Goal: Task Accomplishment & Management: Manage account settings

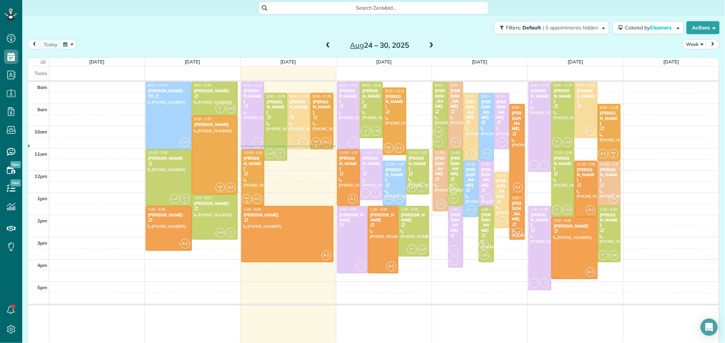
scroll to position [9, 0]
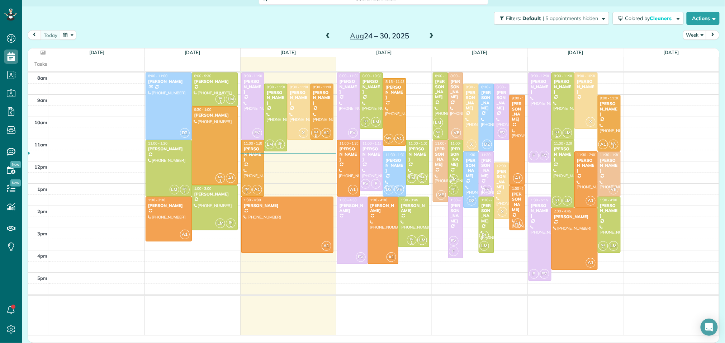
click at [304, 155] on div "8am 9am 10am 11am 12pm 1pm 2pm 3pm 4pm 5pm D2 8:00 - 11:00 Linda Carrer (973) 4…" at bounding box center [373, 203] width 691 height 263
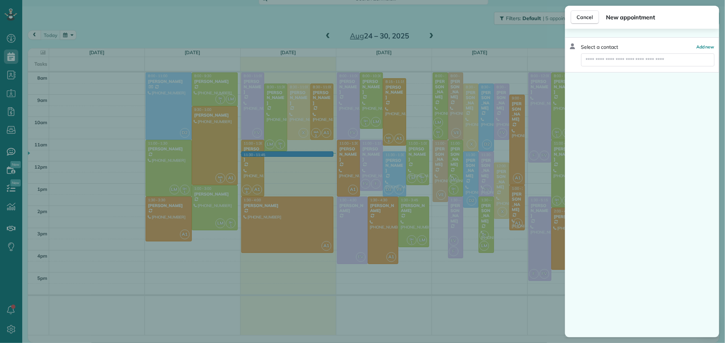
click at [309, 164] on div "Cancel New appointment Select a contact Add new" at bounding box center [362, 171] width 725 height 343
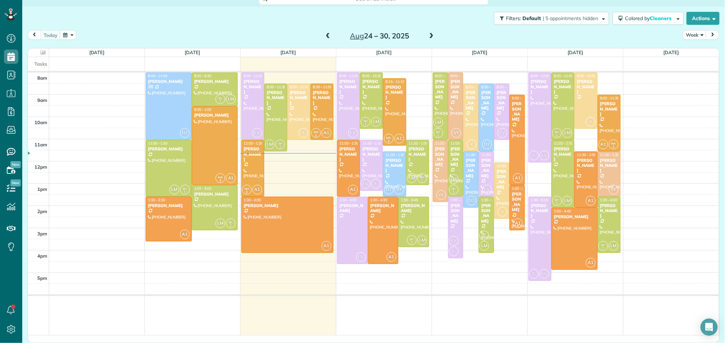
click at [313, 158] on div "8am 9am 10am 11am 12pm 1pm 2pm 3pm 4pm 5pm D2 8:00 - 11:00 Linda Carrer (973) 4…" at bounding box center [373, 203] width 691 height 263
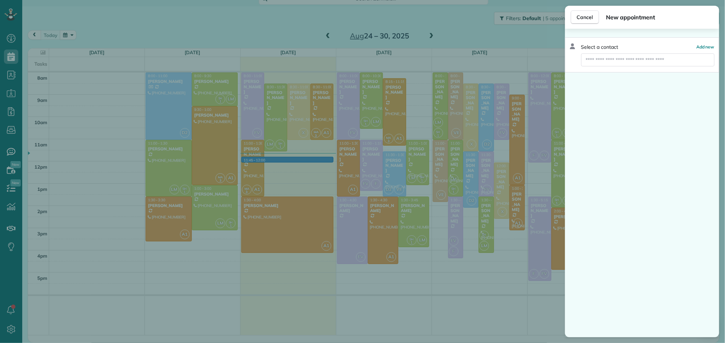
click at [313, 164] on div "Cancel New appointment Select a contact Add new" at bounding box center [362, 171] width 725 height 343
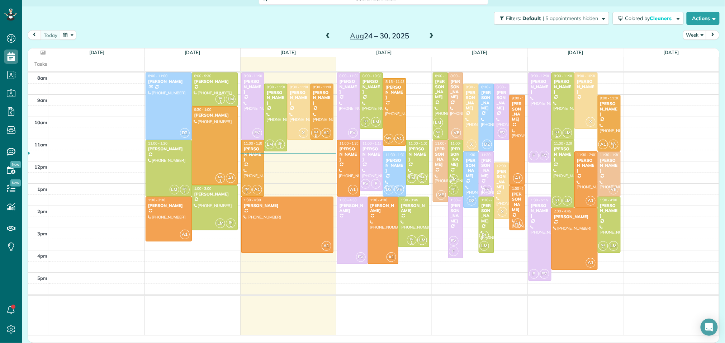
click at [311, 148] on div "8am 9am 10am 11am 12pm 1pm 2pm 3pm 4pm 5pm D2 8:00 - 11:00 Linda Carrer (973) 4…" at bounding box center [373, 203] width 691 height 263
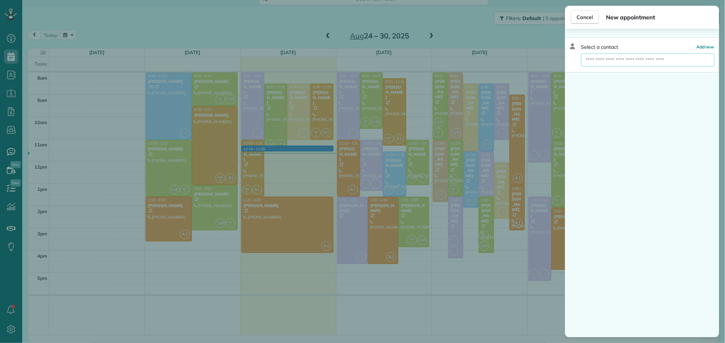
click at [633, 62] on input "text" at bounding box center [647, 59] width 133 height 13
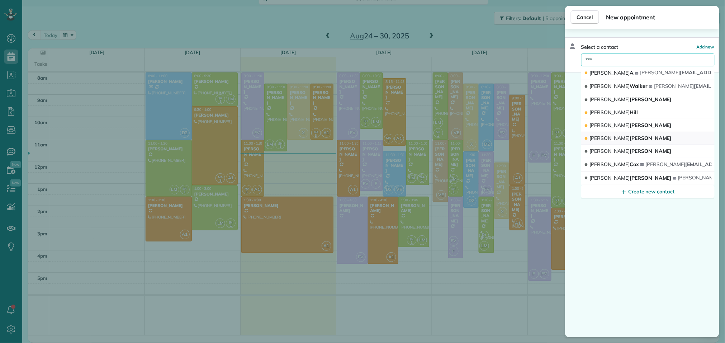
type input "***"
click at [624, 142] on button "Amy Nelson" at bounding box center [647, 138] width 133 height 13
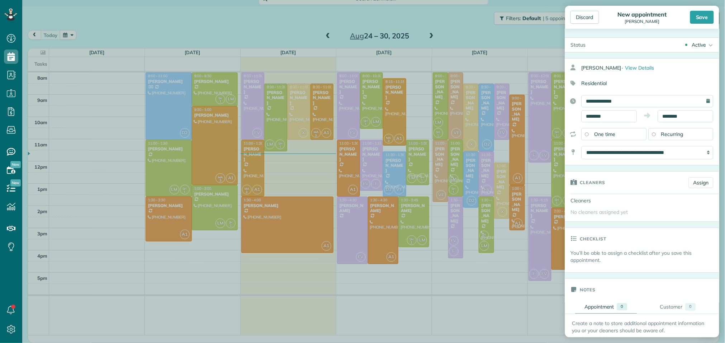
click at [622, 137] on div "One time" at bounding box center [614, 134] width 65 height 12
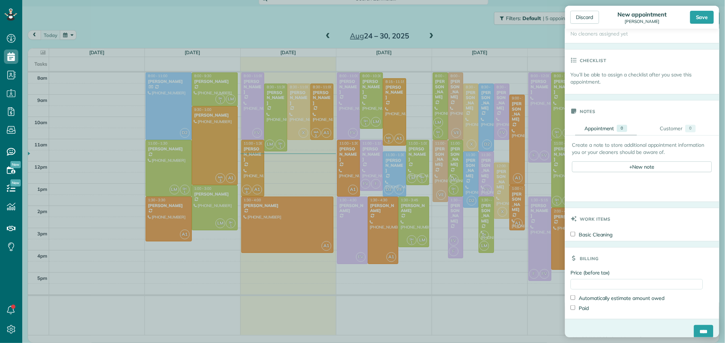
scroll to position [189, 0]
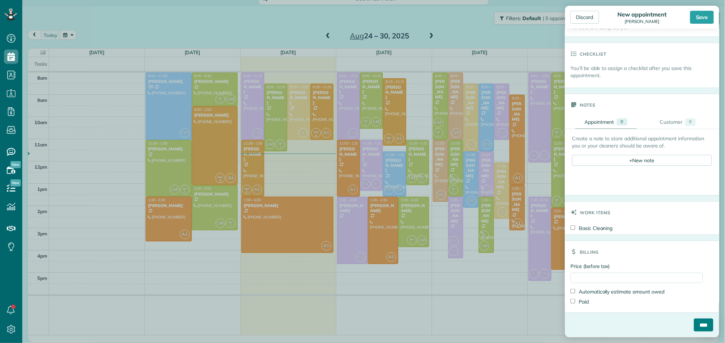
click at [706, 324] on input "****" at bounding box center [703, 325] width 19 height 13
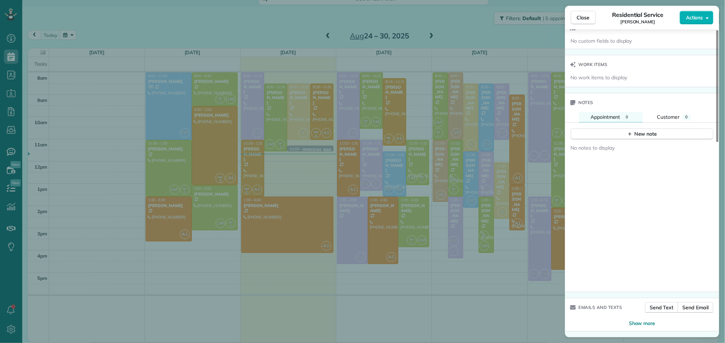
scroll to position [536, 0]
click at [660, 306] on span "Send Text" at bounding box center [662, 307] width 24 height 7
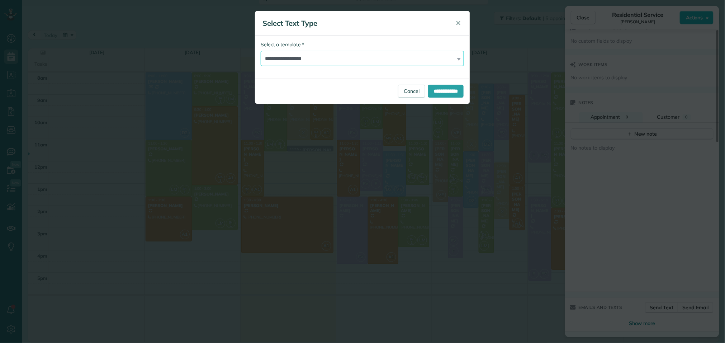
click at [382, 60] on select "**********" at bounding box center [362, 58] width 203 height 15
select select "******"
click at [261, 51] on select "**********" at bounding box center [362, 58] width 203 height 15
click at [437, 95] on input "**********" at bounding box center [446, 91] width 36 height 13
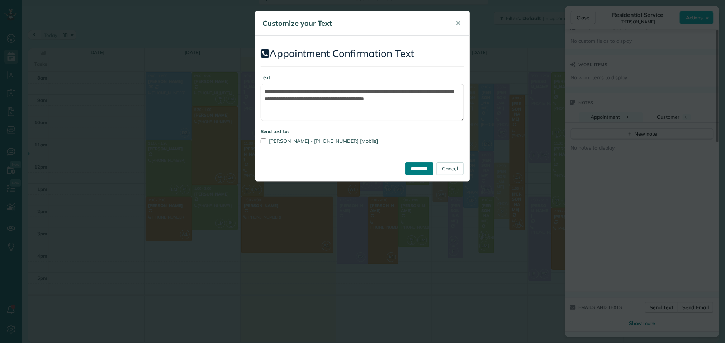
click at [411, 168] on input "*********" at bounding box center [419, 168] width 28 height 13
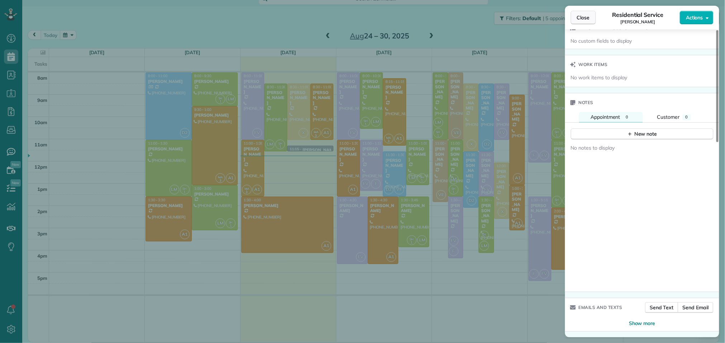
click at [589, 20] on span "Close" at bounding box center [583, 17] width 13 height 7
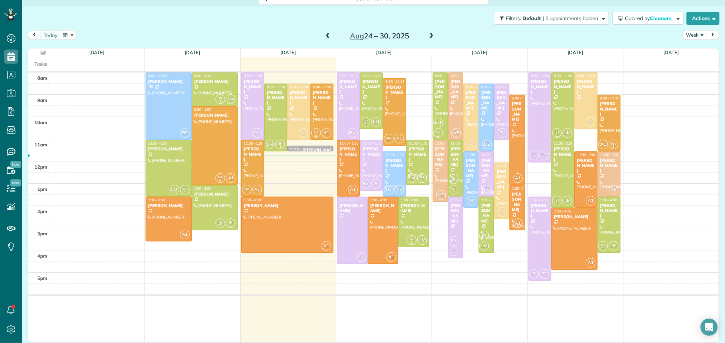
click at [639, 128] on div "8am 9am 10am 11am 12pm 1pm 2pm 3pm 4pm 5pm D2 8:00 - 11:00 Linda Carrer (973) 4…" at bounding box center [373, 207] width 691 height 270
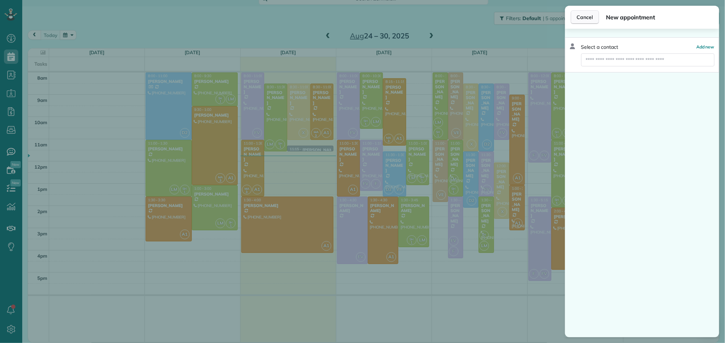
click at [586, 14] on span "Cancel" at bounding box center [585, 17] width 16 height 7
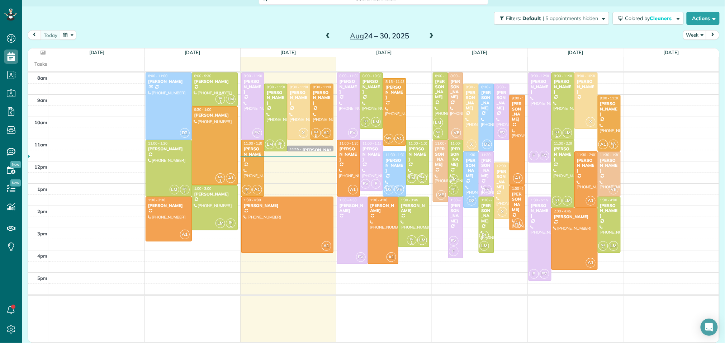
click at [306, 165] on div "8am 9am 10am 11am 12pm 1pm 2pm 3pm 4pm 5pm D2 8:00 - 11:00 Linda Carrer (973) 4…" at bounding box center [373, 207] width 691 height 270
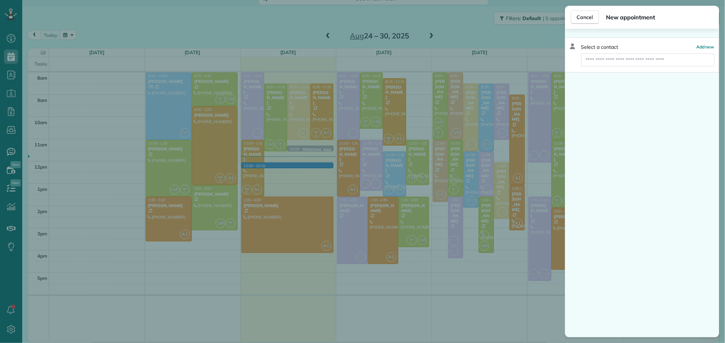
click at [297, 160] on div "Cancel New appointment Select a contact Add new" at bounding box center [362, 171] width 725 height 343
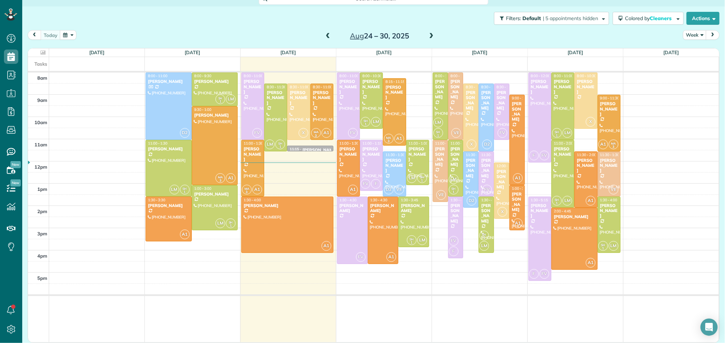
click at [490, 261] on div "8am 9am 10am 11am 12pm 1pm 2pm 3pm 4pm 5pm D2 8:00 - 11:00 Linda Carrer (973) 4…" at bounding box center [373, 207] width 691 height 270
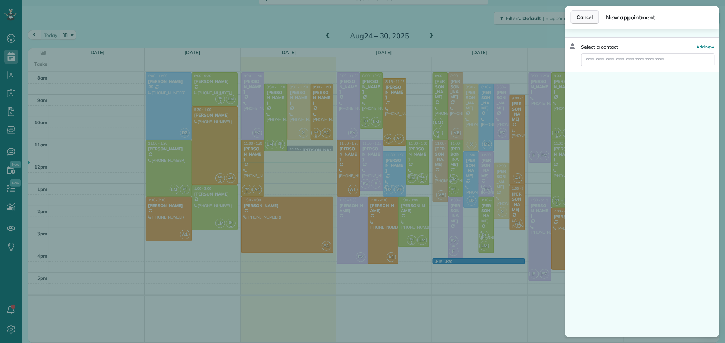
click at [589, 22] on button "Cancel" at bounding box center [585, 17] width 28 height 14
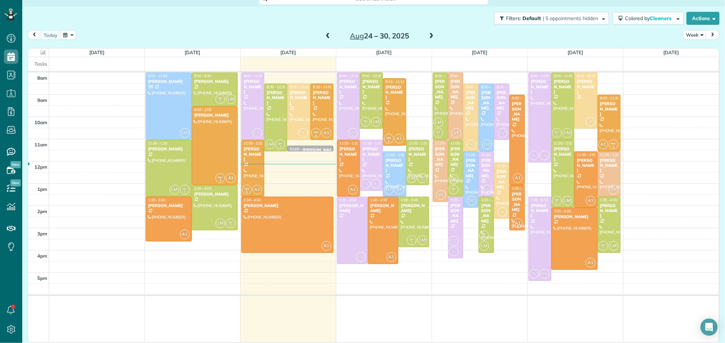
click at [472, 286] on div "8am 9am 10am 11am 12pm 1pm 2pm 3pm 4pm 5pm D2 8:00 - 11:00 Linda Carrer (973) 4…" at bounding box center [373, 207] width 691 height 270
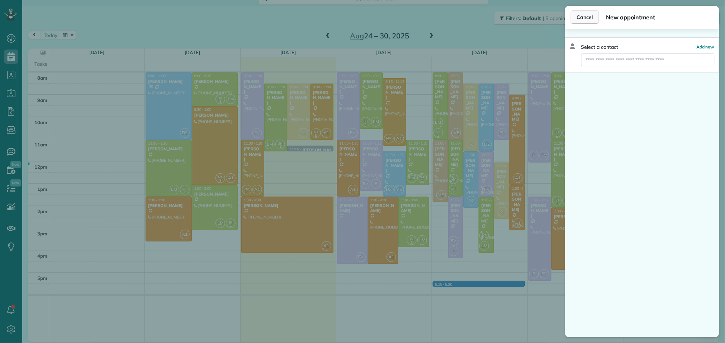
click at [586, 14] on span "Cancel" at bounding box center [585, 17] width 16 height 7
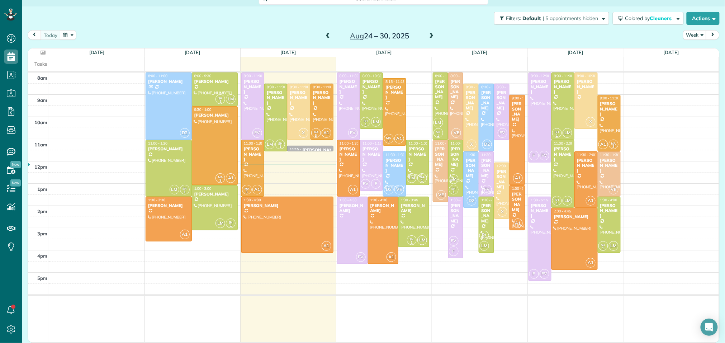
click at [492, 326] on td at bounding box center [480, 207] width 96 height 270
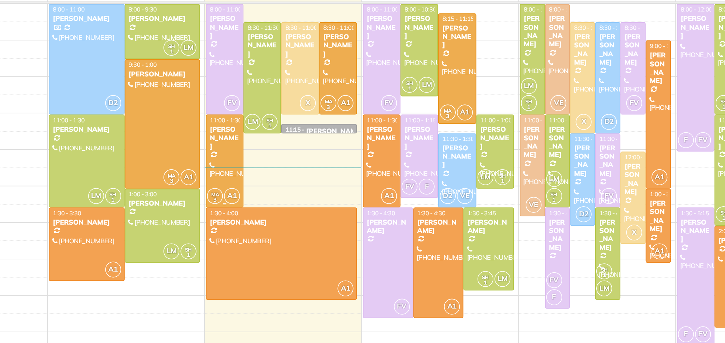
click at [247, 152] on div "[PERSON_NAME]" at bounding box center [253, 153] width 19 height 15
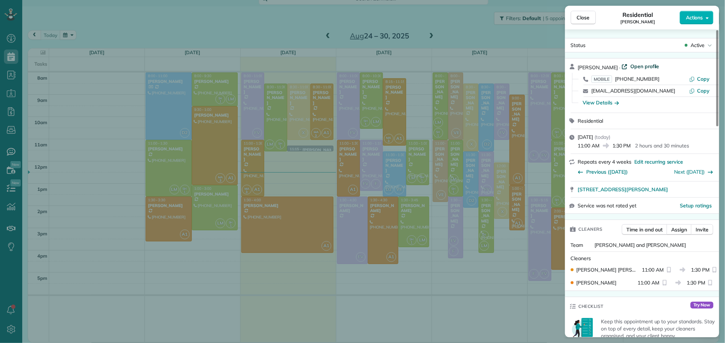
click at [639, 65] on span "Open profile" at bounding box center [645, 66] width 29 height 7
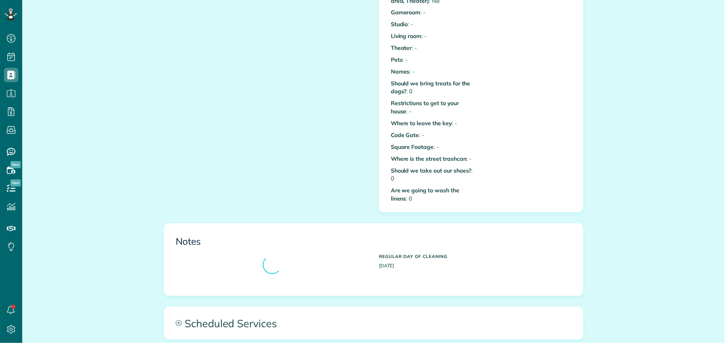
scroll to position [258, 0]
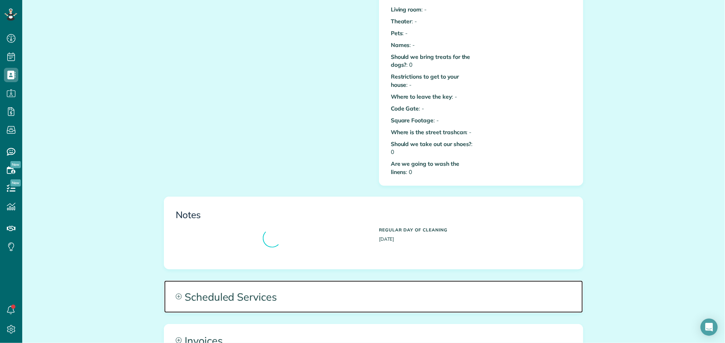
click at [258, 290] on span "Scheduled Services" at bounding box center [373, 296] width 419 height 32
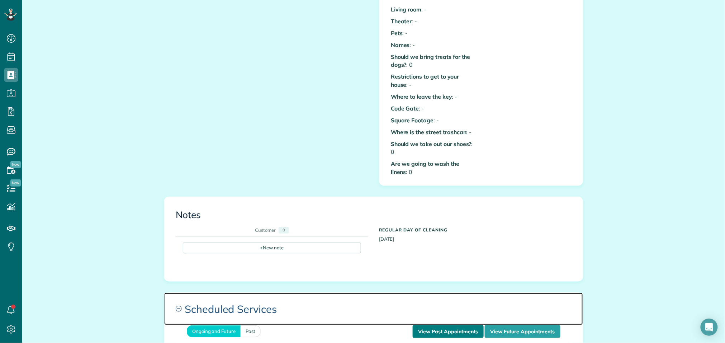
click at [429, 305] on span "Scheduled Services" at bounding box center [373, 309] width 419 height 32
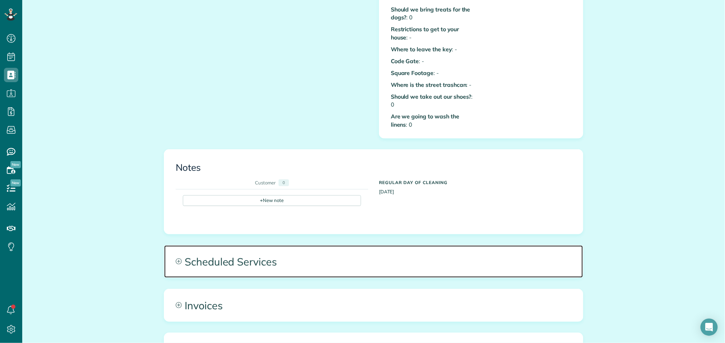
scroll to position [311, 0]
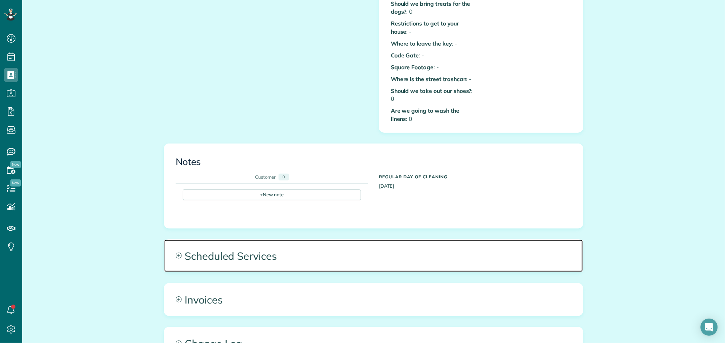
click at [393, 247] on span "Scheduled Services" at bounding box center [373, 256] width 419 height 32
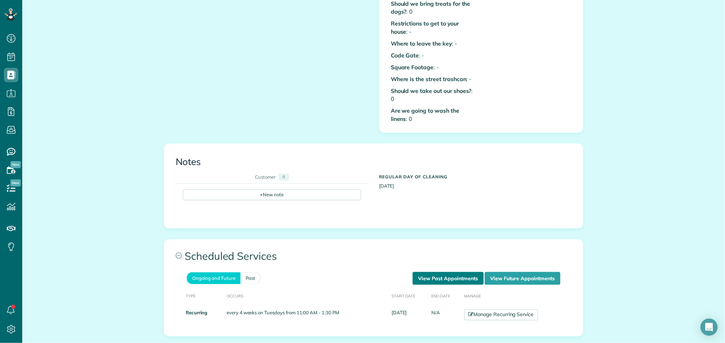
click at [429, 272] on link "View Past Appointments" at bounding box center [448, 278] width 71 height 13
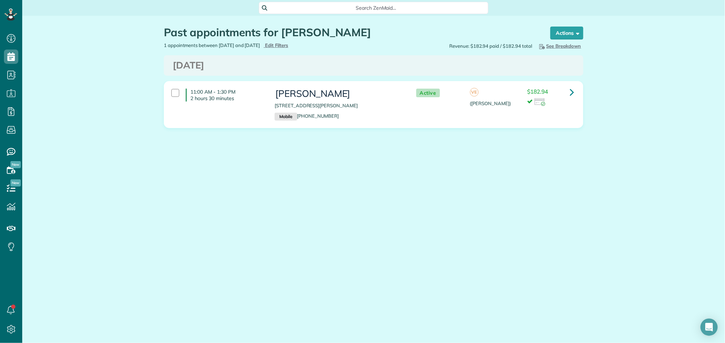
scroll to position [343, 22]
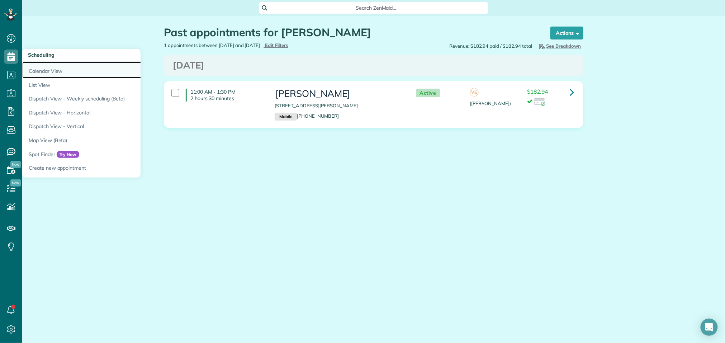
click at [39, 70] on link "Calendar View" at bounding box center [111, 70] width 179 height 16
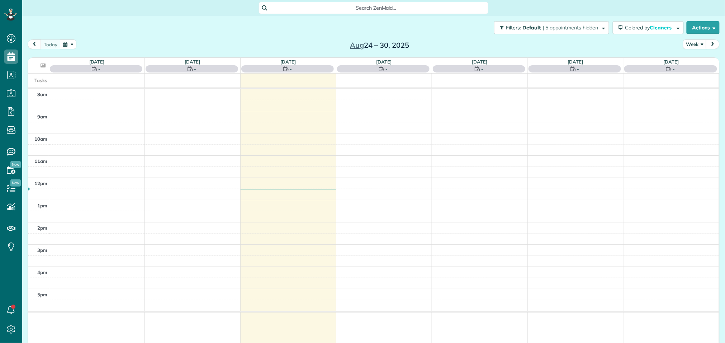
scroll to position [3, 3]
